Goal: Task Accomplishment & Management: Use online tool/utility

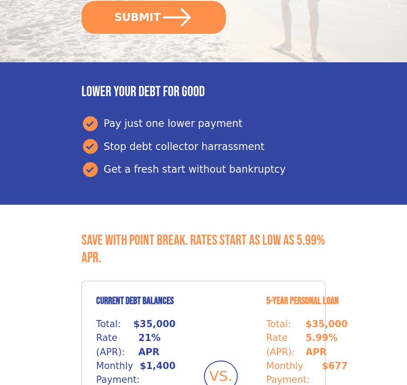
scroll to position [375, 0]
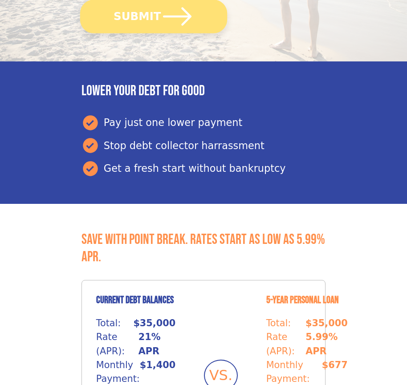
click at [153, 16] on button "SUBMIT" at bounding box center [153, 16] width 147 height 33
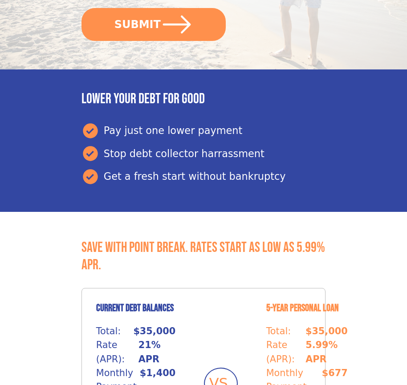
scroll to position [375, 0]
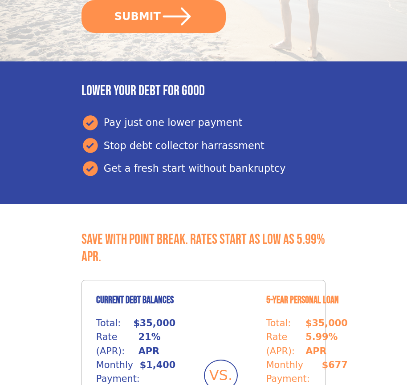
click at [153, 16] on button "SUBMIT" at bounding box center [153, 16] width 144 height 33
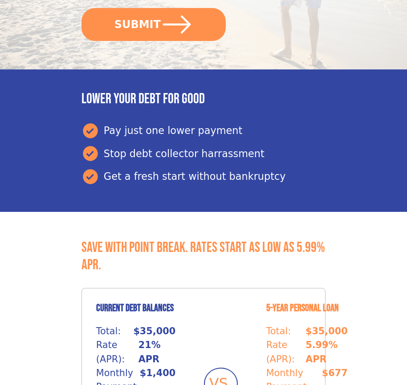
scroll to position [375, 0]
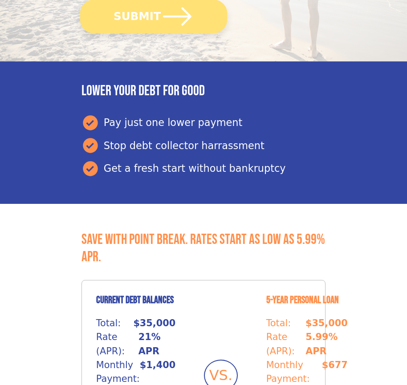
click at [153, 16] on button "SUBMIT" at bounding box center [153, 16] width 147 height 33
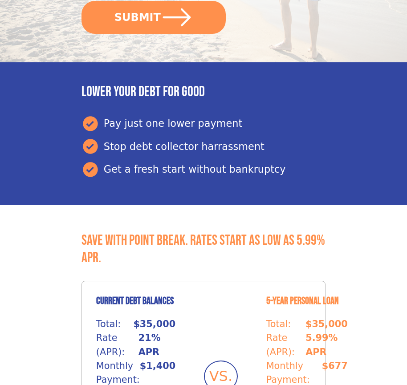
scroll to position [375, 0]
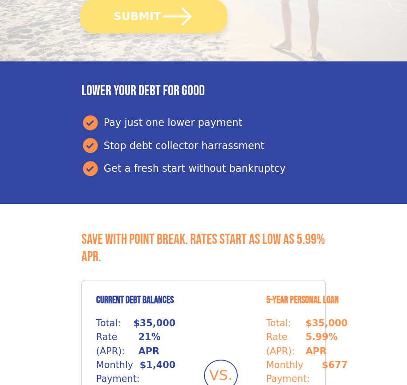
click at [153, 16] on button "SUBMIT" at bounding box center [153, 16] width 147 height 33
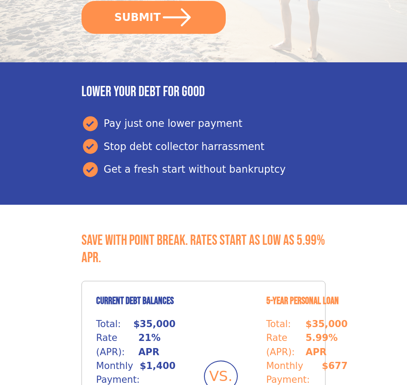
scroll to position [375, 0]
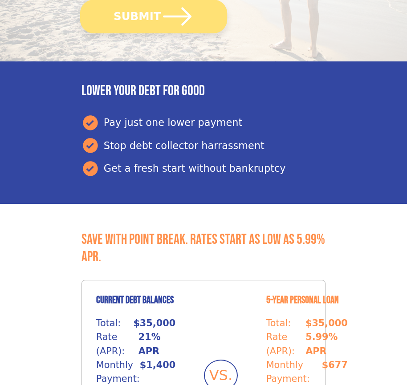
click at [153, 16] on button "SUBMIT" at bounding box center [153, 16] width 147 height 33
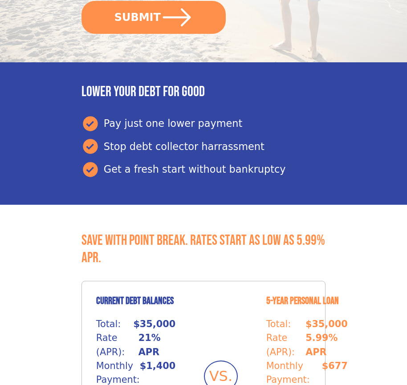
scroll to position [375, 0]
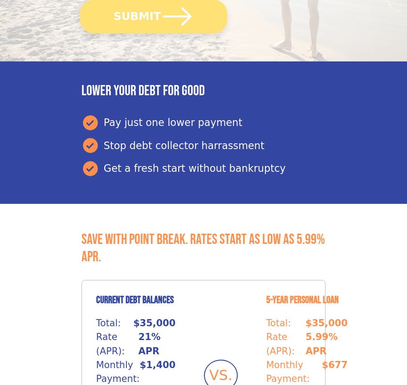
click at [153, 16] on button "SUBMIT" at bounding box center [153, 16] width 147 height 33
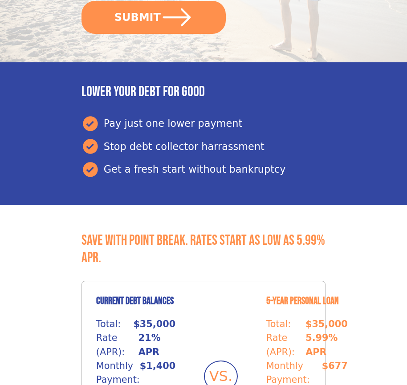
scroll to position [375, 0]
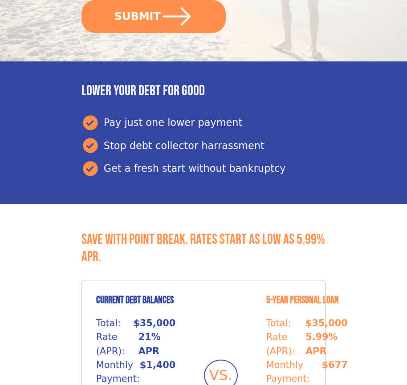
click at [153, 16] on button "SUBMIT" at bounding box center [153, 16] width 144 height 33
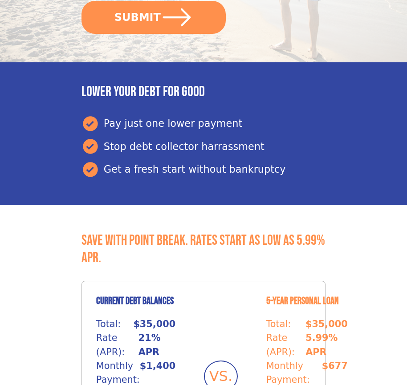
scroll to position [375, 0]
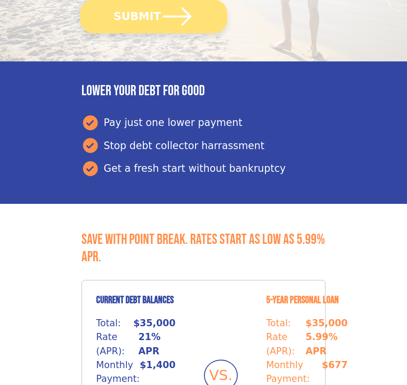
click at [153, 16] on button "SUBMIT" at bounding box center [153, 16] width 147 height 33
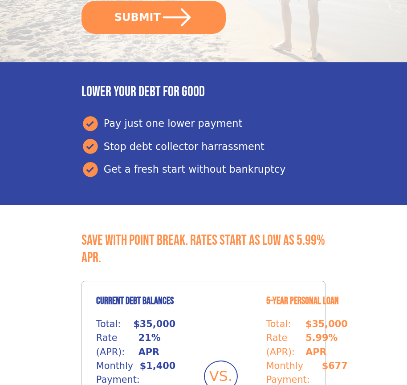
scroll to position [375, 0]
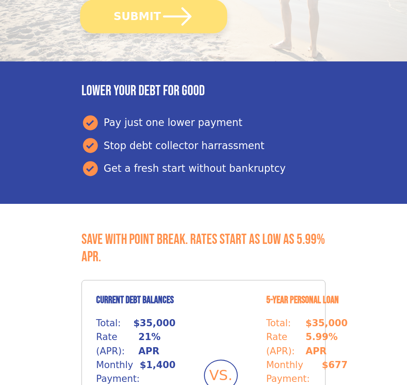
click at [153, 16] on button "SUBMIT" at bounding box center [153, 16] width 147 height 33
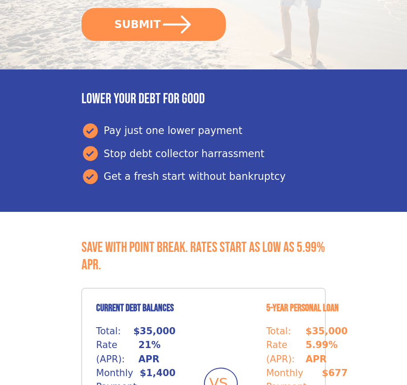
scroll to position [375, 0]
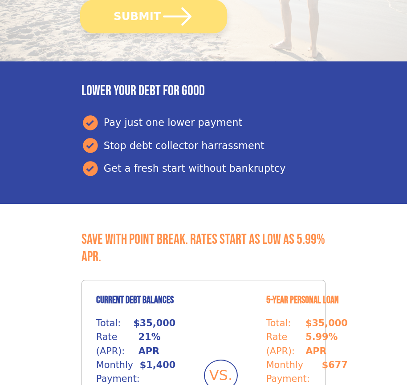
click at [153, 16] on button "SUBMIT" at bounding box center [153, 16] width 147 height 33
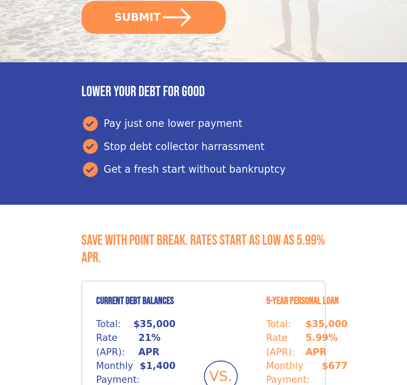
scroll to position [375, 0]
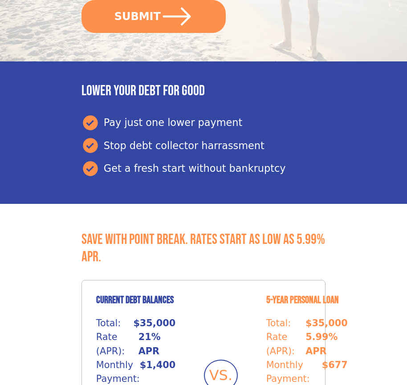
click at [153, 16] on button "SUBMIT" at bounding box center [153, 16] width 144 height 33
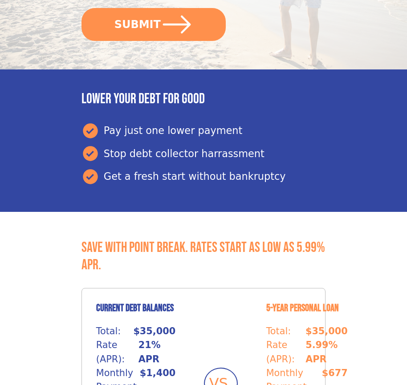
scroll to position [375, 0]
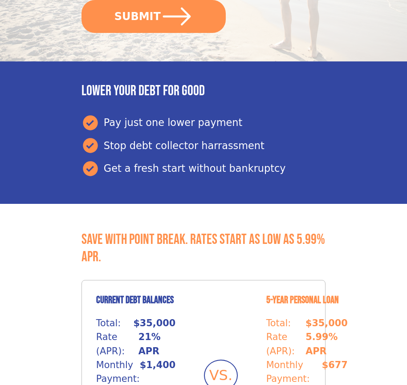
click at [153, 16] on button "SUBMIT" at bounding box center [153, 16] width 144 height 33
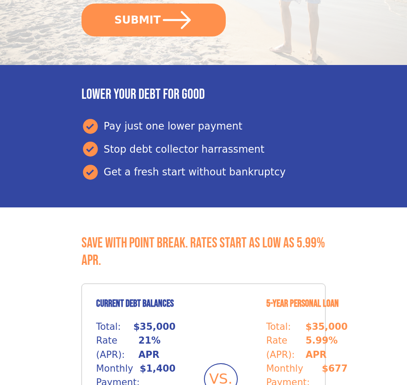
scroll to position [375, 0]
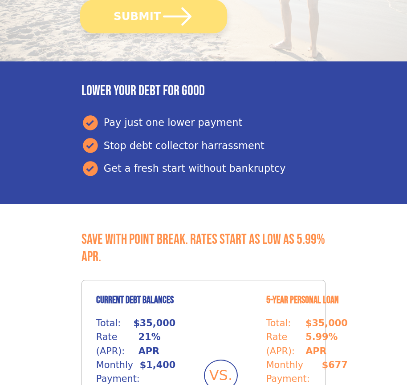
click at [153, 16] on button "SUBMIT" at bounding box center [153, 16] width 147 height 33
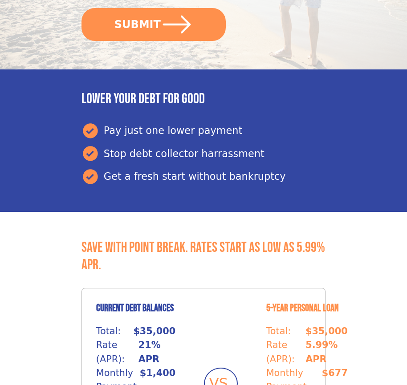
scroll to position [375, 0]
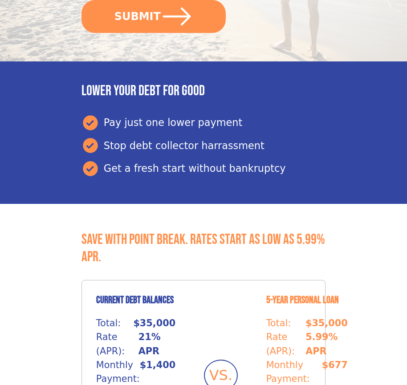
click at [153, 16] on button "SUBMIT" at bounding box center [153, 16] width 144 height 33
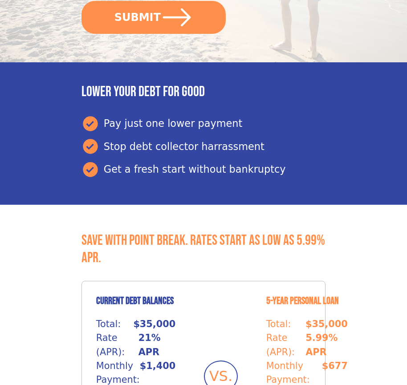
scroll to position [375, 0]
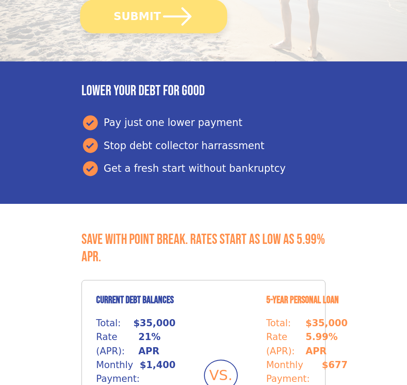
click at [153, 16] on button "SUBMIT" at bounding box center [153, 16] width 147 height 33
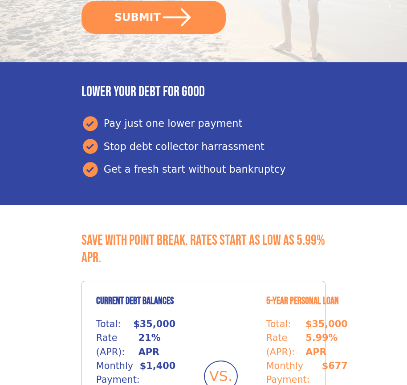
scroll to position [375, 0]
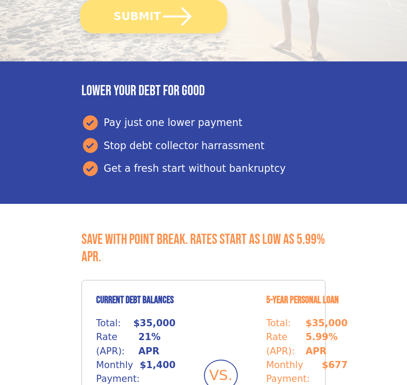
click at [153, 16] on button "SUBMIT" at bounding box center [153, 16] width 147 height 33
